Goal: Information Seeking & Learning: Learn about a topic

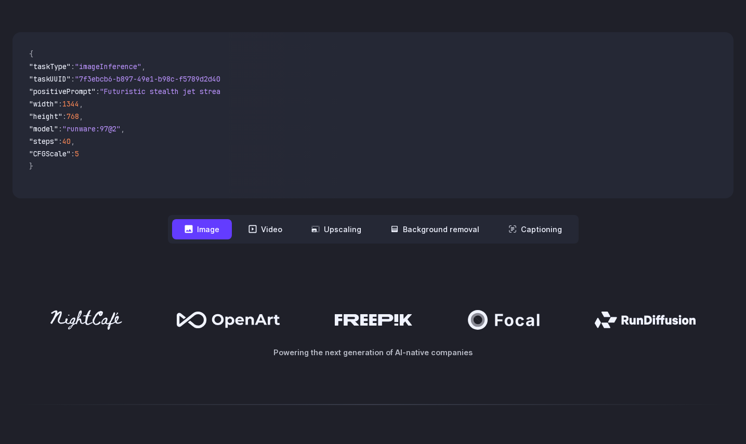
scroll to position [310, 0]
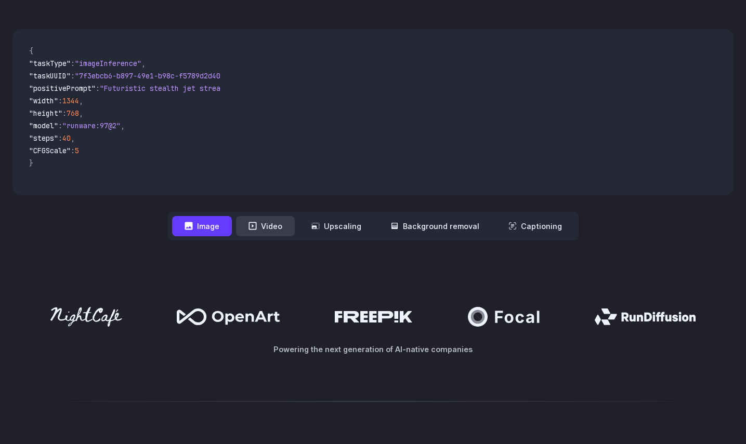
click at [259, 220] on button "Video" at bounding box center [265, 226] width 59 height 20
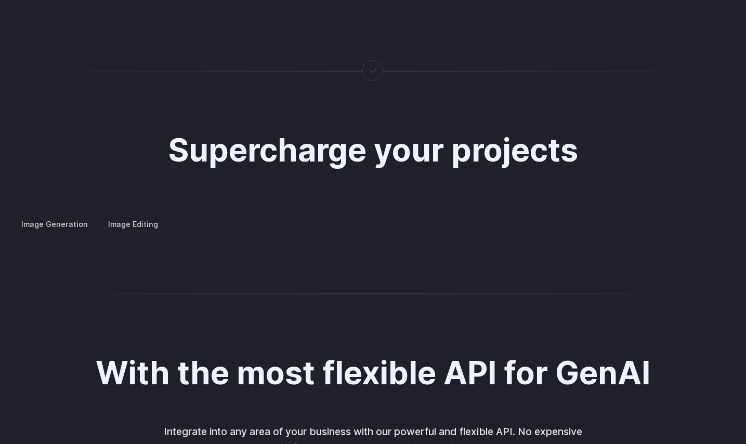
scroll to position [1967, 0]
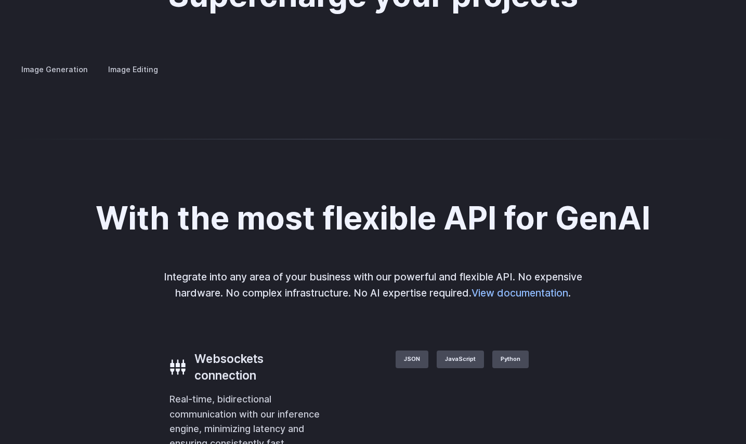
click at [147, 65] on label "Image Editing" at bounding box center [133, 69] width 68 height 18
click at [0, 0] on summary "Inpainting" at bounding box center [0, 0] width 0 height 0
click at [0, 0] on details "Outpainting Extend the boundaries of your images creatively, adding new element…" at bounding box center [0, 0] width 0 height 0
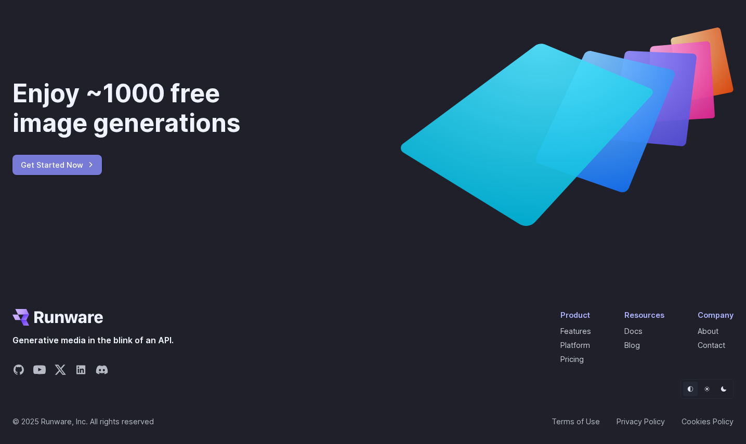
scroll to position [3845, 0]
click at [577, 359] on link "Pricing" at bounding box center [571, 359] width 23 height 9
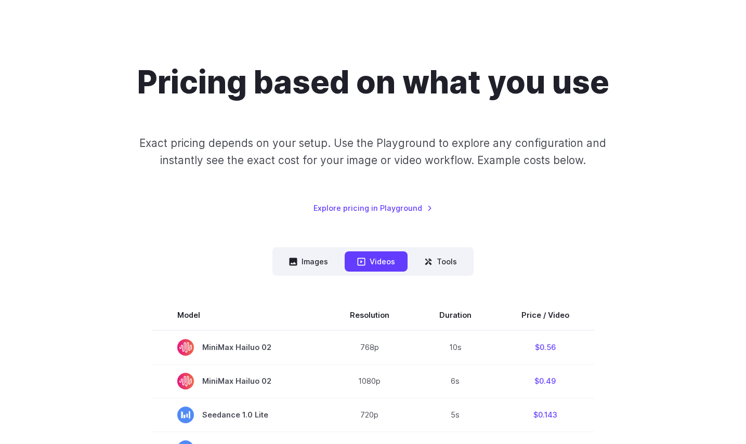
scroll to position [46, 0]
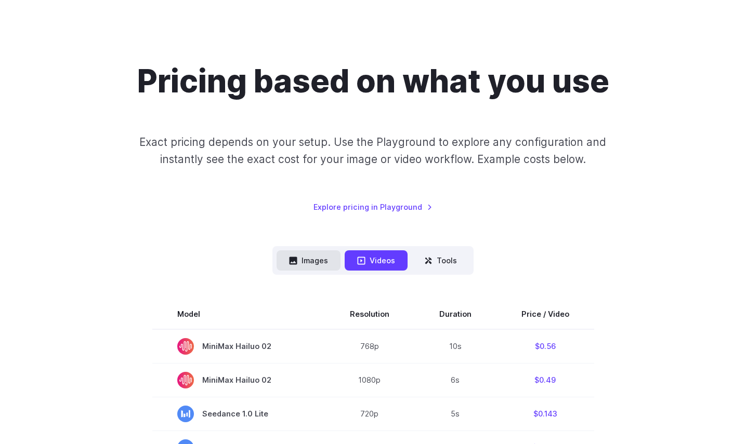
click at [308, 269] on button "Images" at bounding box center [308, 261] width 64 height 20
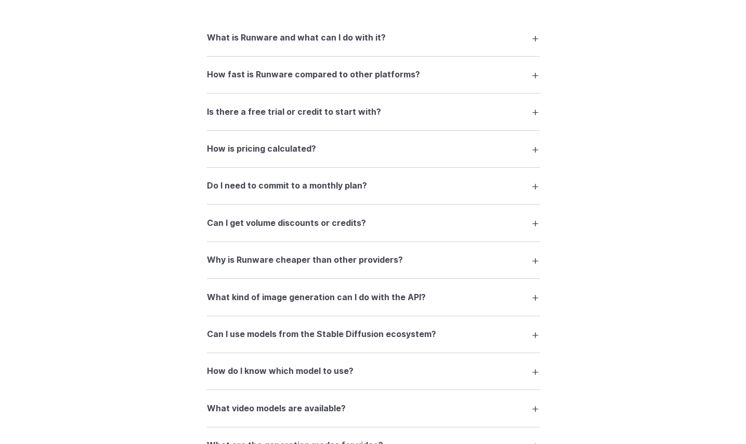
scroll to position [1250, 0]
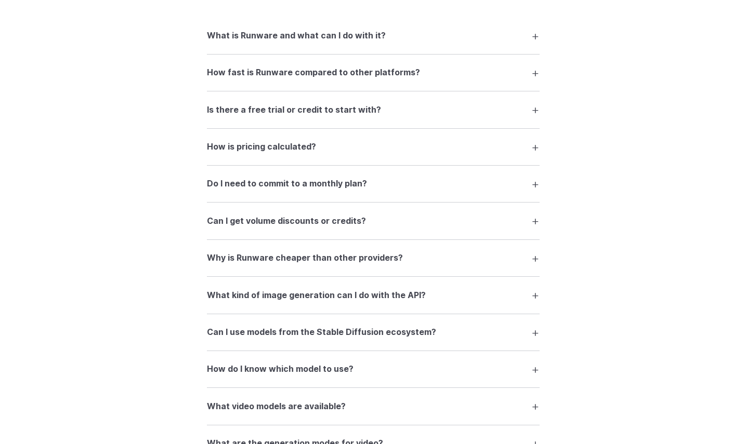
click at [279, 112] on h3 "Is there a free trial or credit to start with?" at bounding box center [294, 110] width 174 height 14
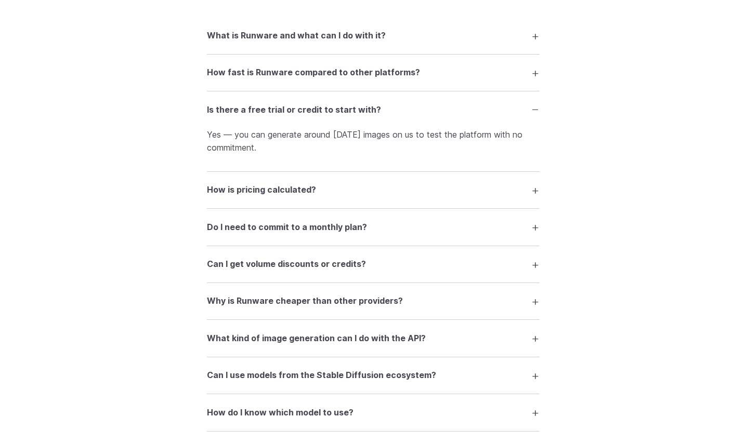
click at [260, 196] on h3 "How is pricing calculated?" at bounding box center [261, 190] width 109 height 14
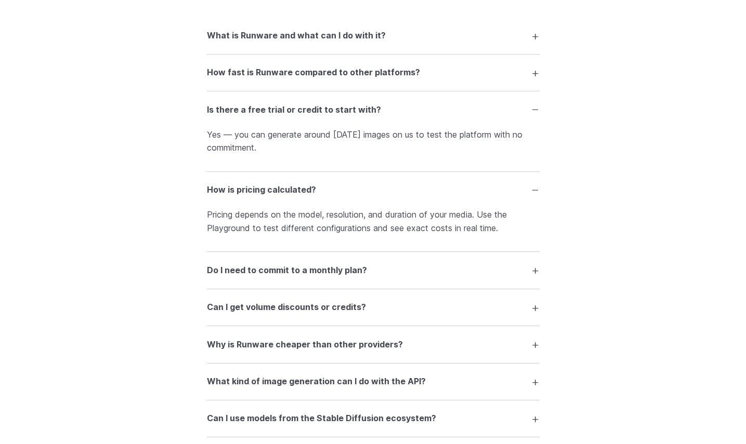
click at [245, 277] on h3 "Do I need to commit to a monthly plan?" at bounding box center [287, 271] width 160 height 14
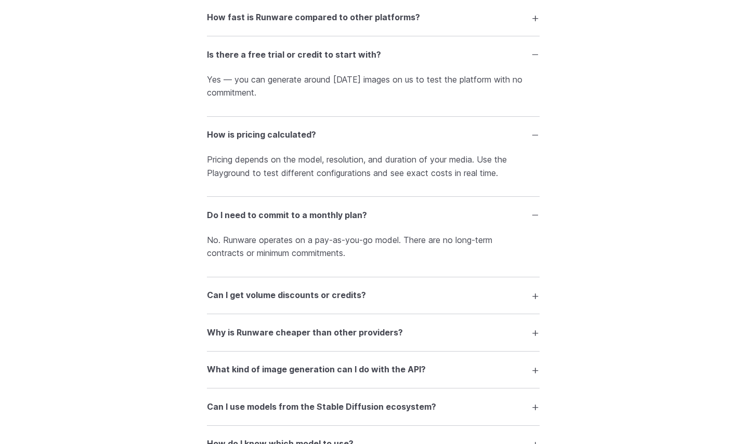
scroll to position [1308, 0]
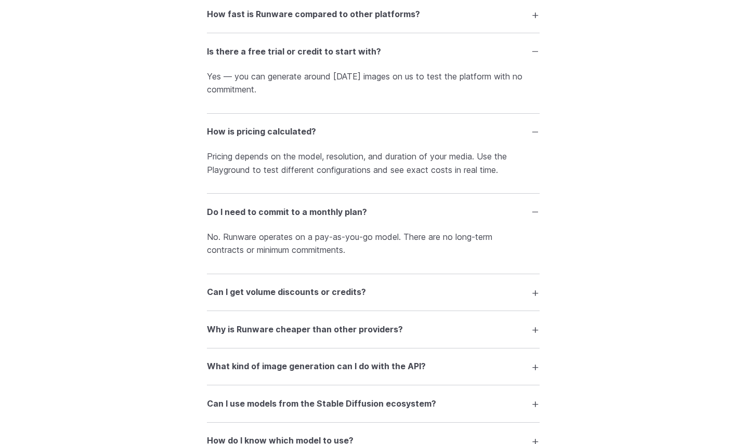
click at [236, 299] on h3 "Can I get volume discounts or credits?" at bounding box center [286, 293] width 159 height 14
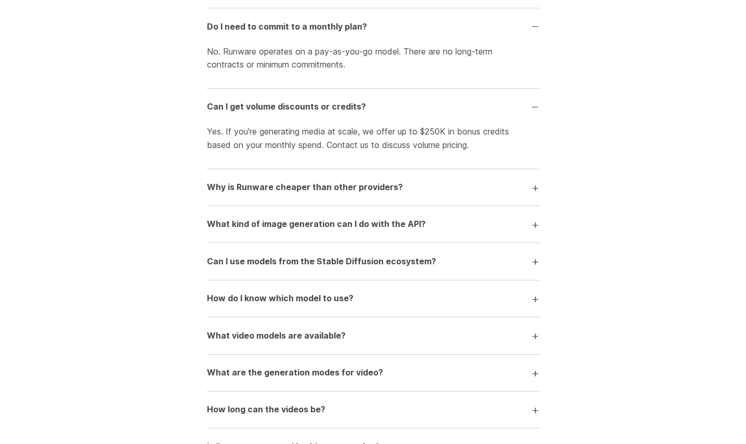
scroll to position [1495, 0]
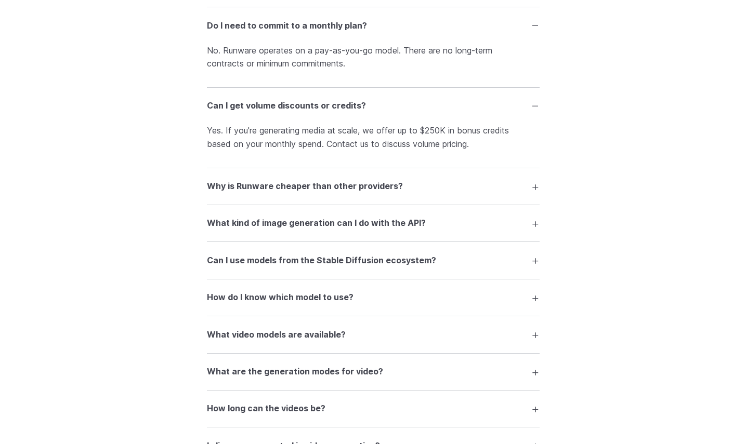
click at [249, 227] on h3 "What kind of image generation can I do with the API?" at bounding box center [316, 224] width 219 height 14
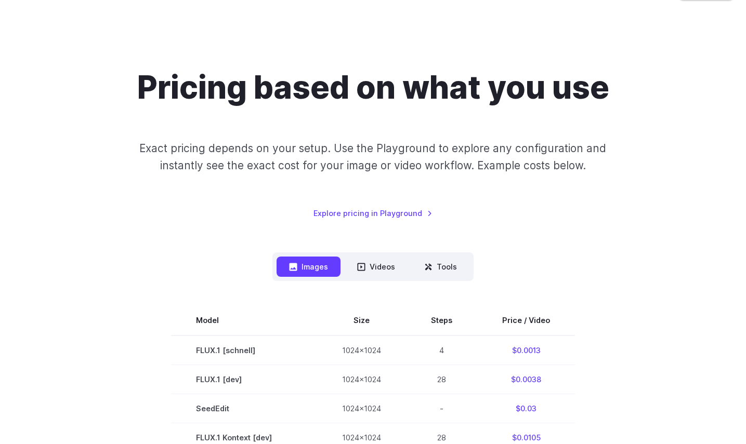
scroll to position [0, 0]
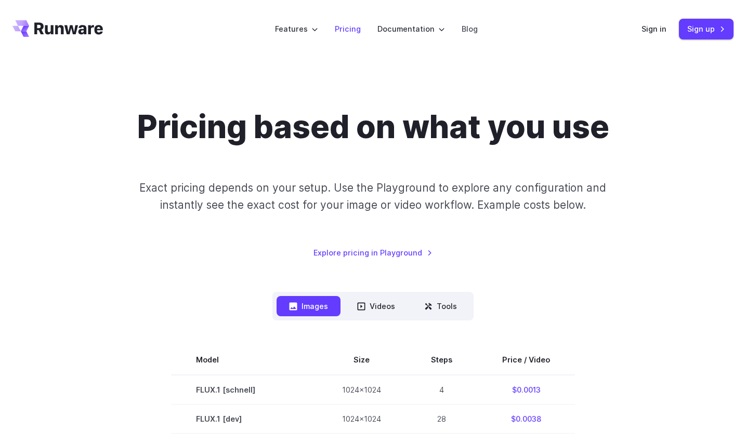
click at [349, 25] on link "Pricing" at bounding box center [348, 29] width 26 height 12
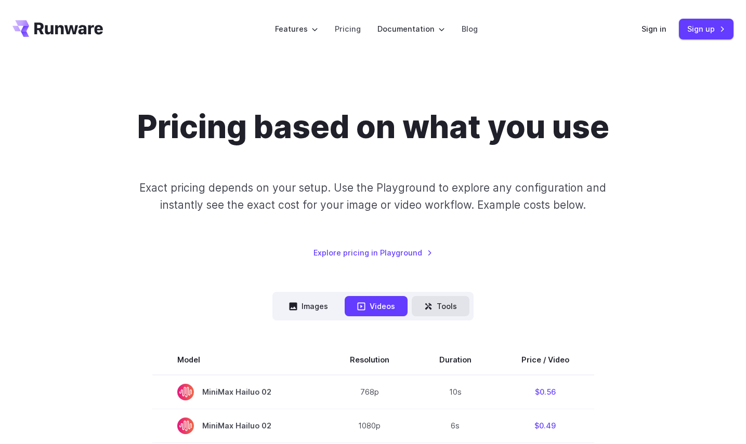
click at [434, 307] on button "Tools" at bounding box center [441, 306] width 58 height 20
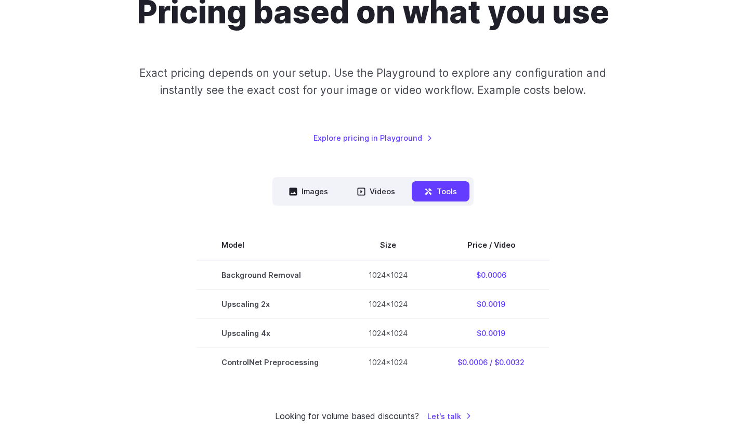
scroll to position [117, 0]
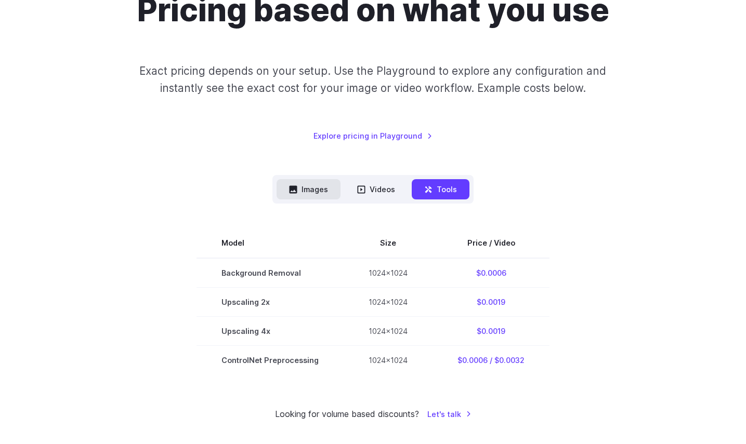
click at [289, 199] on button "Images" at bounding box center [308, 189] width 64 height 20
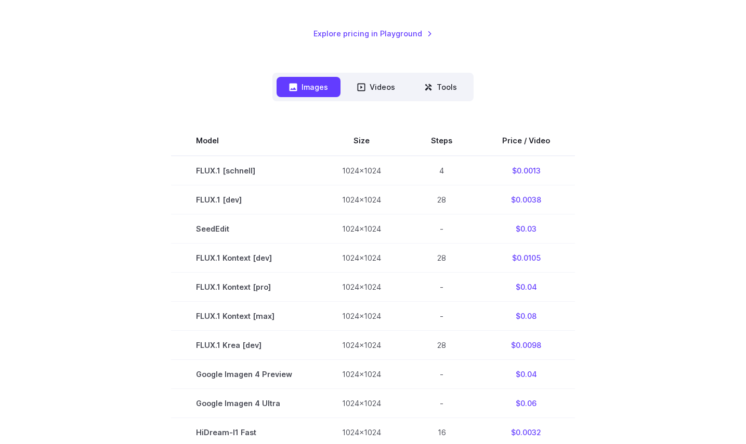
scroll to position [0, 0]
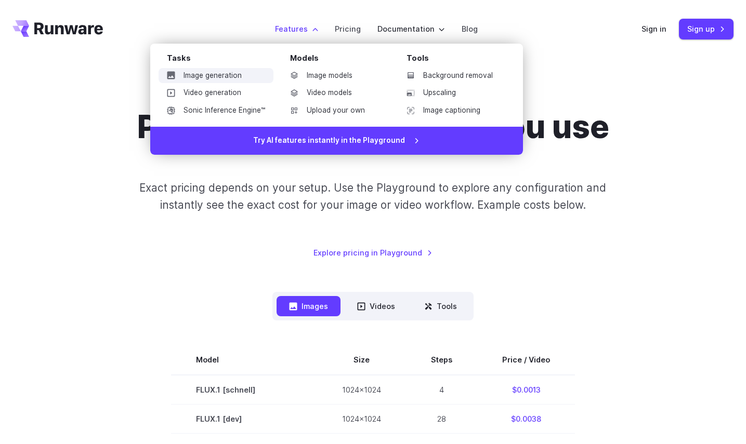
click at [216, 76] on link "Image generation" at bounding box center [216, 76] width 115 height 16
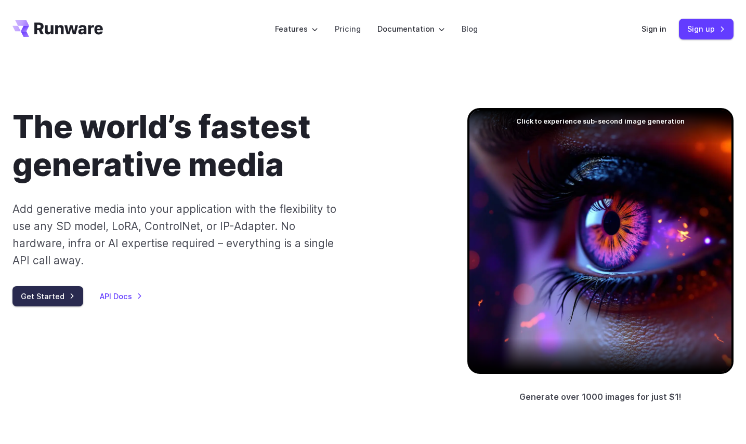
click at [56, 291] on link "Get Started" at bounding box center [47, 296] width 71 height 20
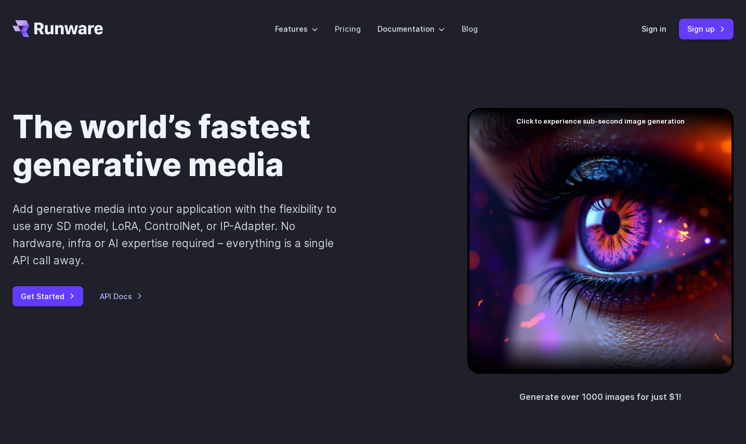
click at [571, 216] on div at bounding box center [600, 241] width 266 height 266
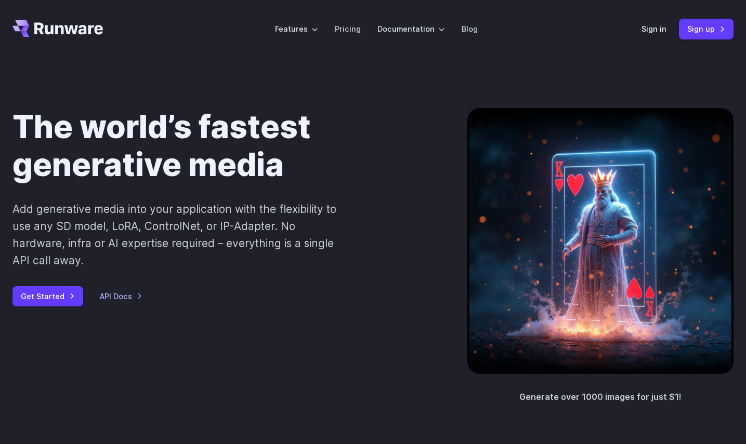
click at [571, 216] on div at bounding box center [600, 241] width 266 height 266
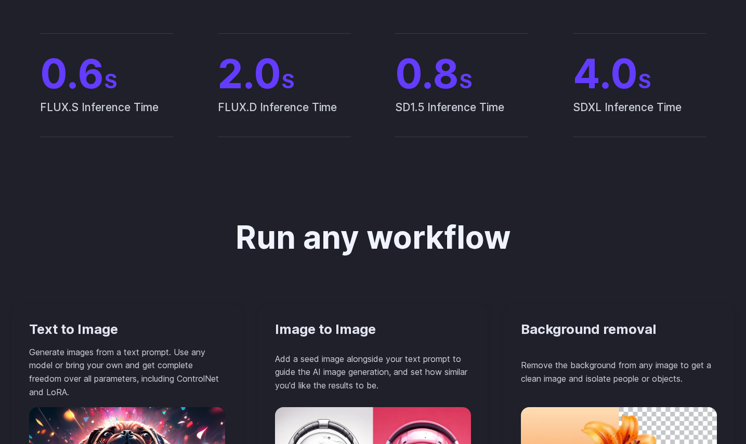
scroll to position [777, 0]
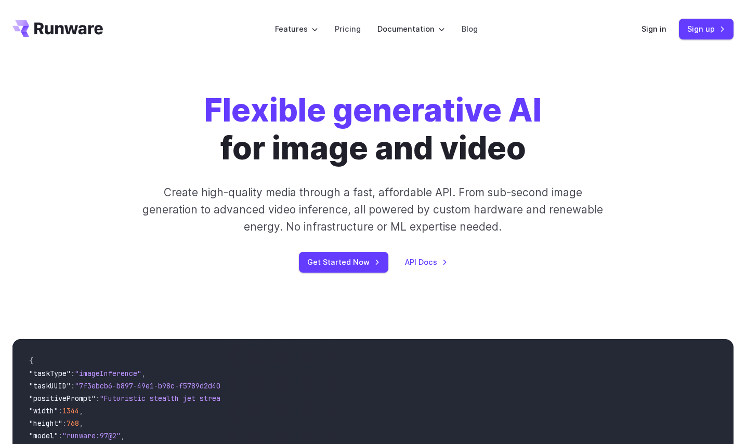
scroll to position [3845, 0]
